Goal: Information Seeking & Learning: Learn about a topic

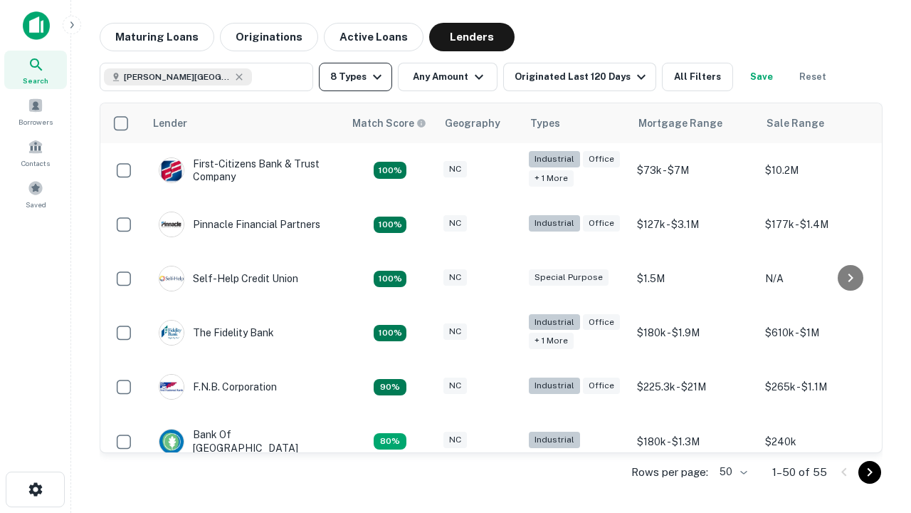
click at [355, 77] on button "8 Types" at bounding box center [355, 77] width 73 height 28
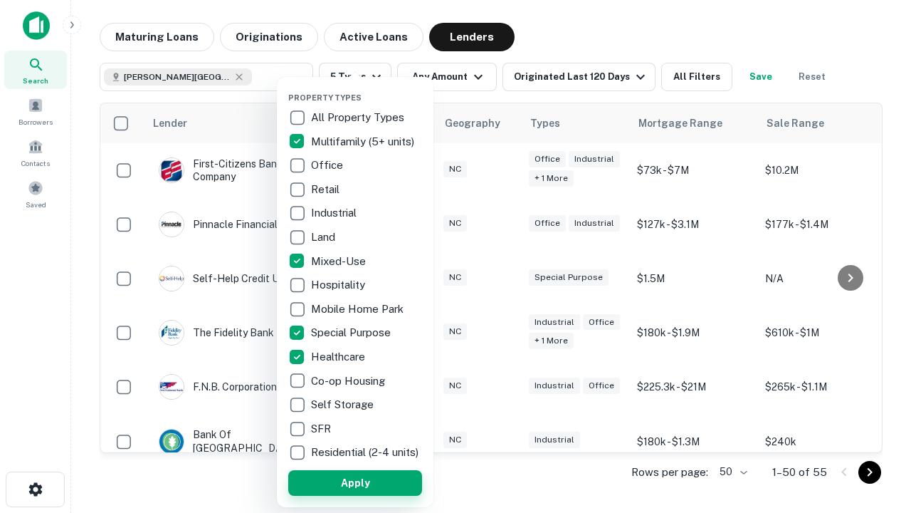
click at [355, 482] on button "Apply" at bounding box center [355, 483] width 134 height 26
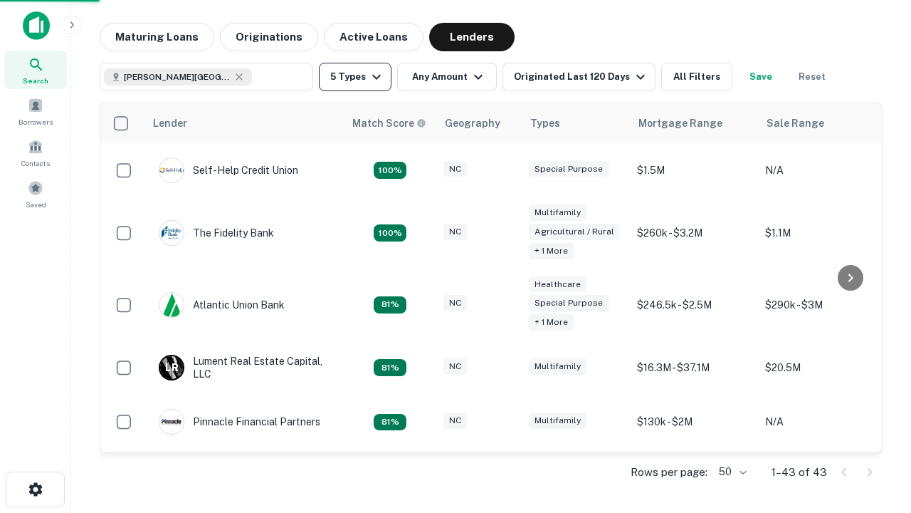
click at [355, 77] on button "5 Types" at bounding box center [355, 77] width 73 height 28
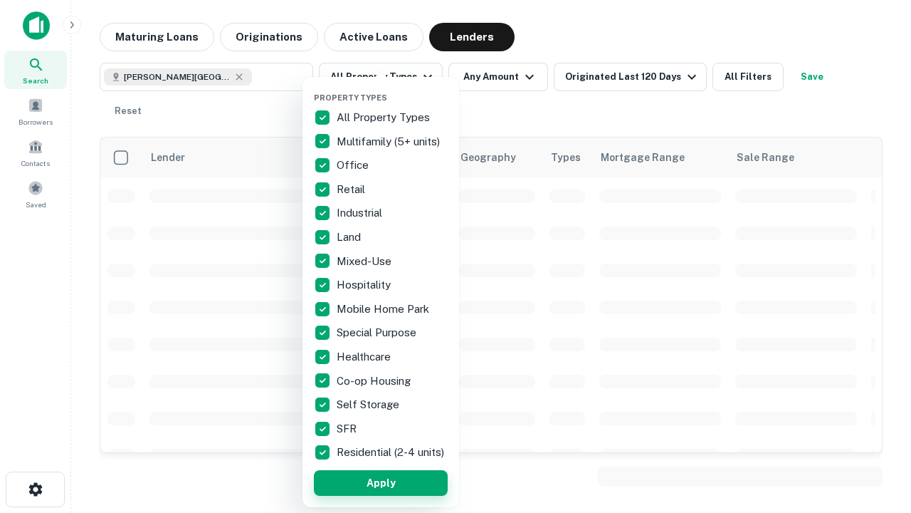
click at [381, 482] on button "Apply" at bounding box center [381, 483] width 134 height 26
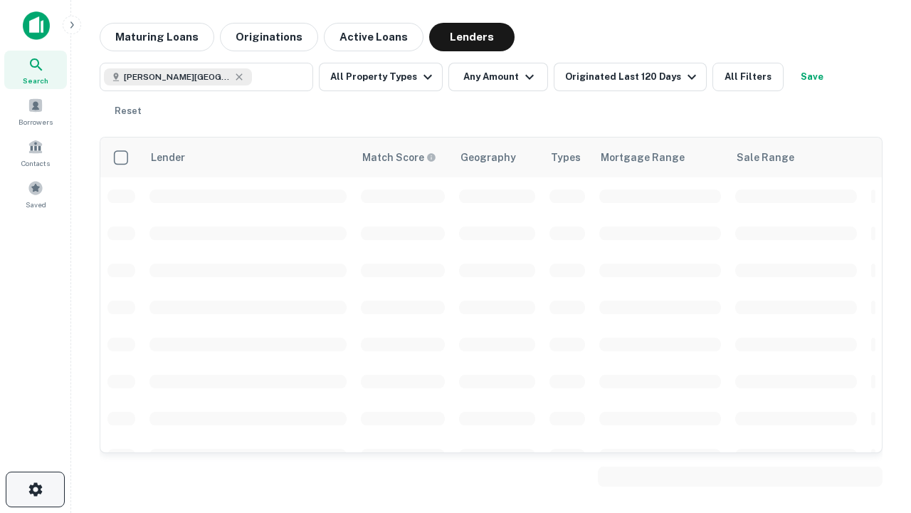
click at [35, 489] on icon "button" at bounding box center [35, 489] width 17 height 17
